Goal: Check status: Check status

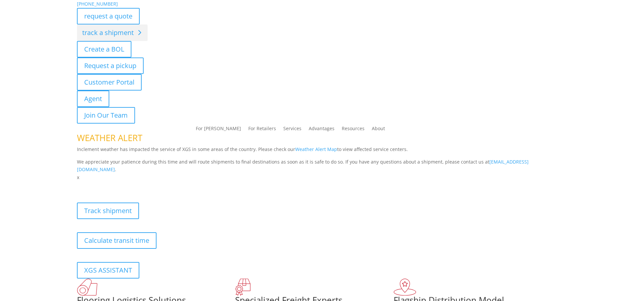
click at [111, 33] on link "track a shipment" at bounding box center [112, 32] width 71 height 17
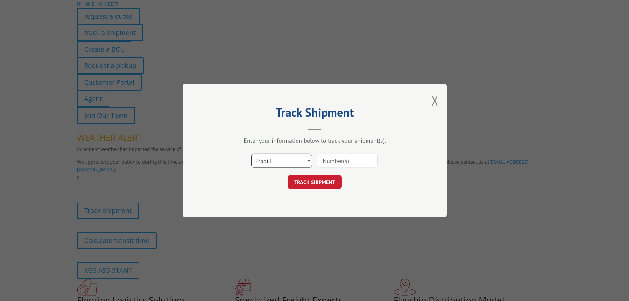
click at [277, 159] on select "Select category... Probill BOL PO" at bounding box center [281, 160] width 61 height 14
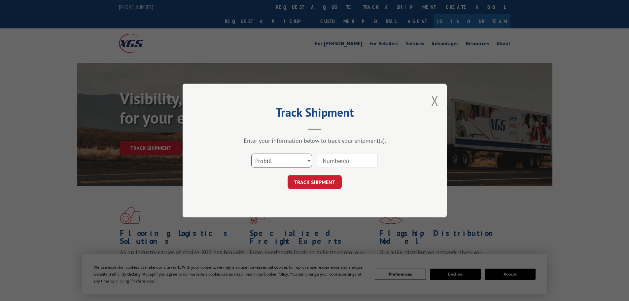
select select "bol"
click at [251, 153] on select "Select category... Probill BOL PO" at bounding box center [281, 160] width 61 height 14
click at [328, 165] on input at bounding box center [347, 160] width 61 height 14
paste input "7046664"
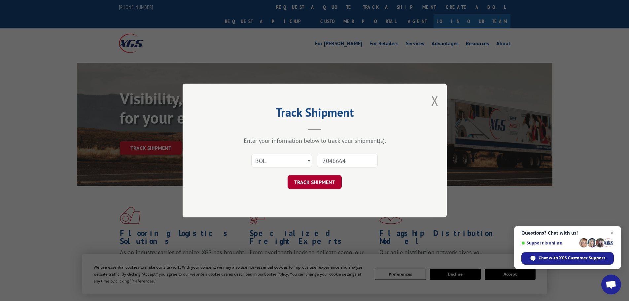
type input "7046664"
drag, startPoint x: 320, startPoint y: 182, endPoint x: 312, endPoint y: 179, distance: 8.3
click at [320, 182] on button "TRACK SHIPMENT" at bounding box center [314, 182] width 54 height 14
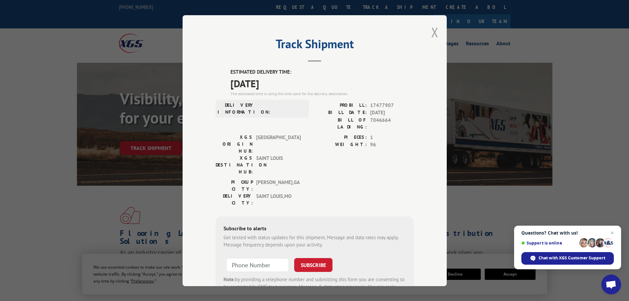
click at [433, 34] on button "Close modal" at bounding box center [434, 31] width 7 height 17
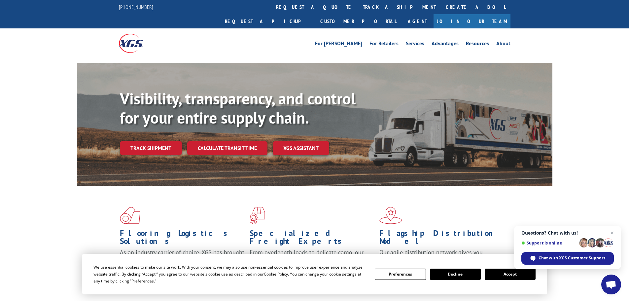
click at [134, 141] on link "Track shipment" at bounding box center [151, 148] width 62 height 14
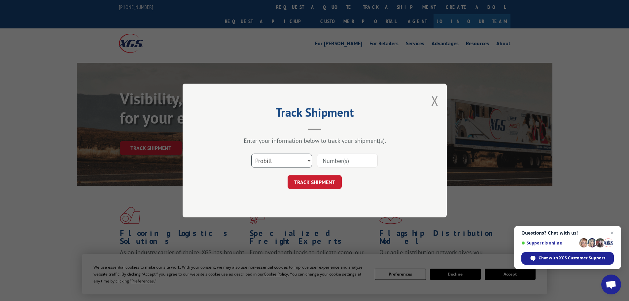
click at [287, 160] on select "Select category... Probill BOL PO" at bounding box center [281, 160] width 61 height 14
select select "bol"
click at [251, 153] on select "Select category... Probill BOL PO" at bounding box center [281, 160] width 61 height 14
click at [342, 157] on input at bounding box center [347, 160] width 61 height 14
paste input "5513790"
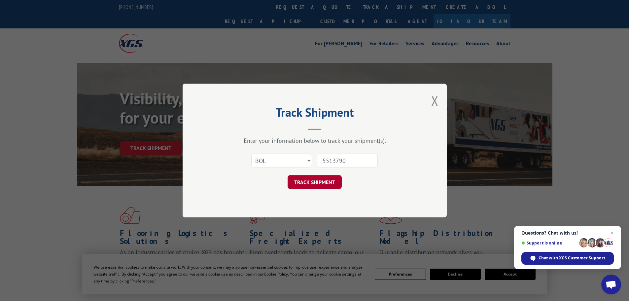
type input "5513790"
click at [327, 182] on button "TRACK SHIPMENT" at bounding box center [314, 182] width 54 height 14
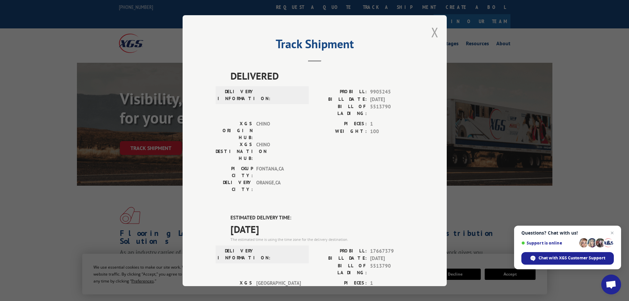
click at [433, 36] on button "Close modal" at bounding box center [434, 31] width 7 height 17
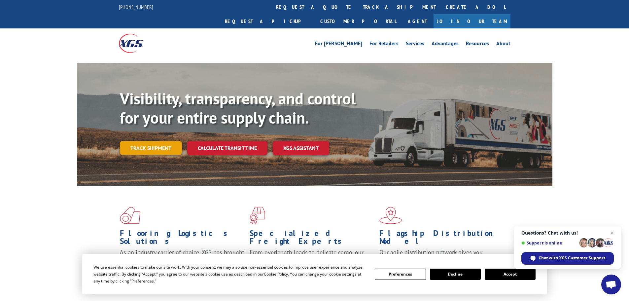
click at [158, 141] on link "Track shipment" at bounding box center [151, 148] width 62 height 14
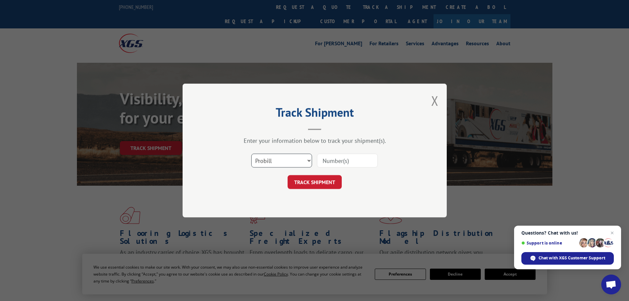
click at [285, 159] on select "Select category... Probill BOL PO" at bounding box center [281, 160] width 61 height 14
select select "bol"
click at [251, 153] on select "Select category... Probill BOL PO" at bounding box center [281, 160] width 61 height 14
click at [321, 161] on input at bounding box center [347, 160] width 61 height 14
paste input "5513856"
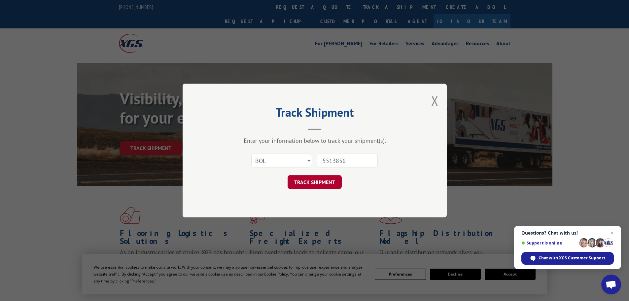
type input "5513856"
click at [322, 181] on button "TRACK SHIPMENT" at bounding box center [314, 182] width 54 height 14
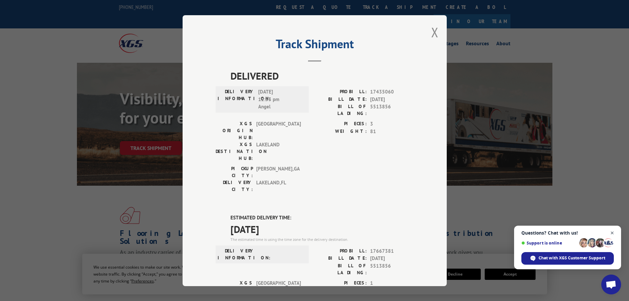
click at [613, 232] on span "Close chat" at bounding box center [612, 233] width 8 height 8
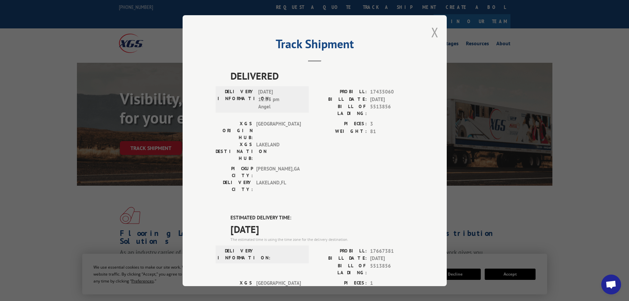
click at [432, 35] on button "Close modal" at bounding box center [434, 31] width 7 height 17
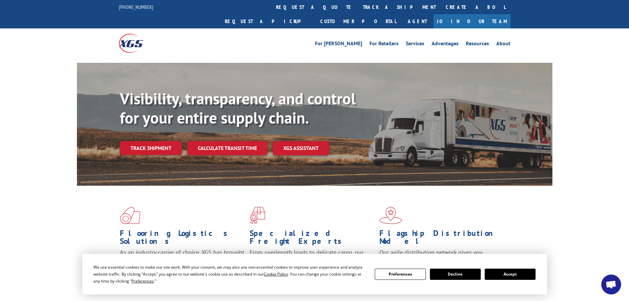
drag, startPoint x: 153, startPoint y: 133, endPoint x: 157, endPoint y: 133, distance: 4.7
click at [153, 141] on link "Track shipment" at bounding box center [151, 148] width 62 height 14
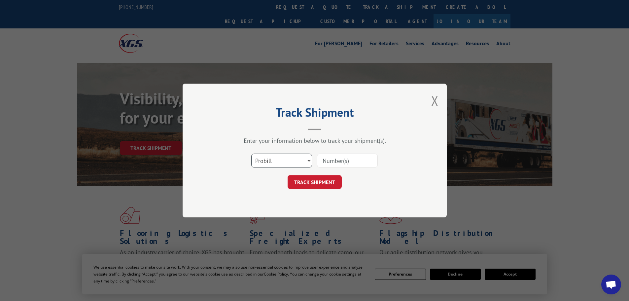
click at [294, 161] on select "Select category... Probill BOL PO" at bounding box center [281, 160] width 61 height 14
select select "bol"
click at [251, 153] on select "Select category... Probill BOL PO" at bounding box center [281, 160] width 61 height 14
click at [327, 164] on input at bounding box center [347, 160] width 61 height 14
paste input "5472011"
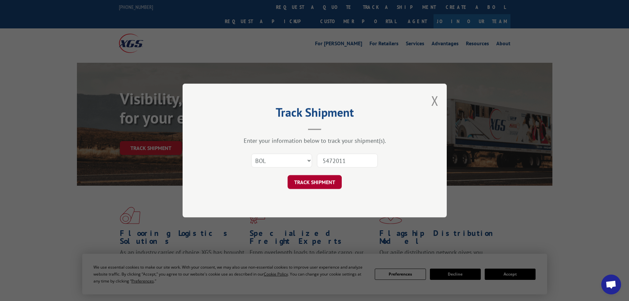
type input "5472011"
click at [316, 181] on button "TRACK SHIPMENT" at bounding box center [314, 182] width 54 height 14
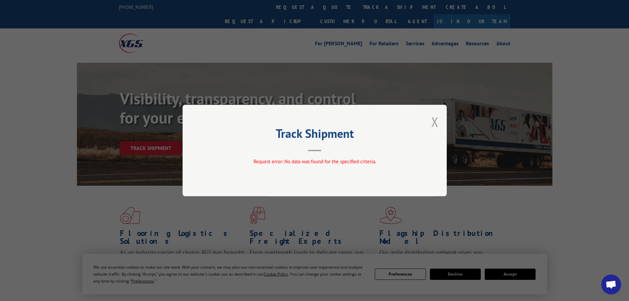
click at [433, 121] on button "Close modal" at bounding box center [434, 121] width 7 height 17
